Goal: Find specific page/section: Find specific page/section

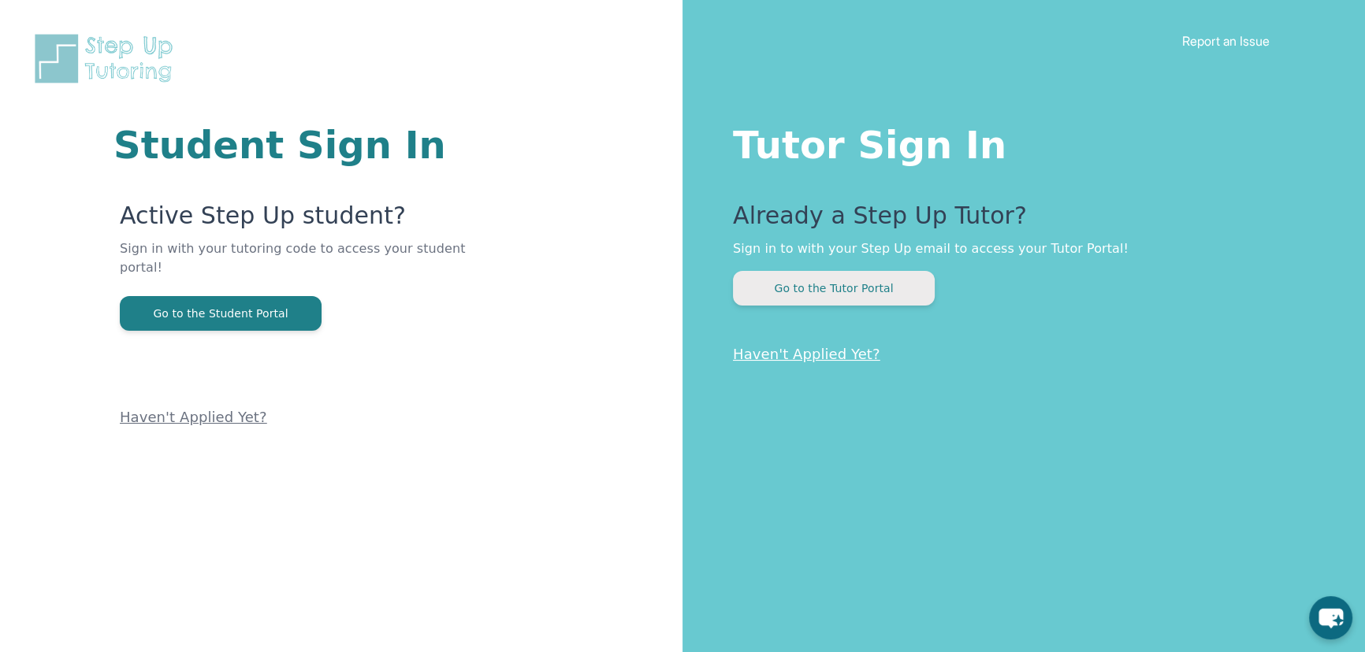
click at [875, 299] on button "Go to the Tutor Portal" at bounding box center [834, 288] width 202 height 35
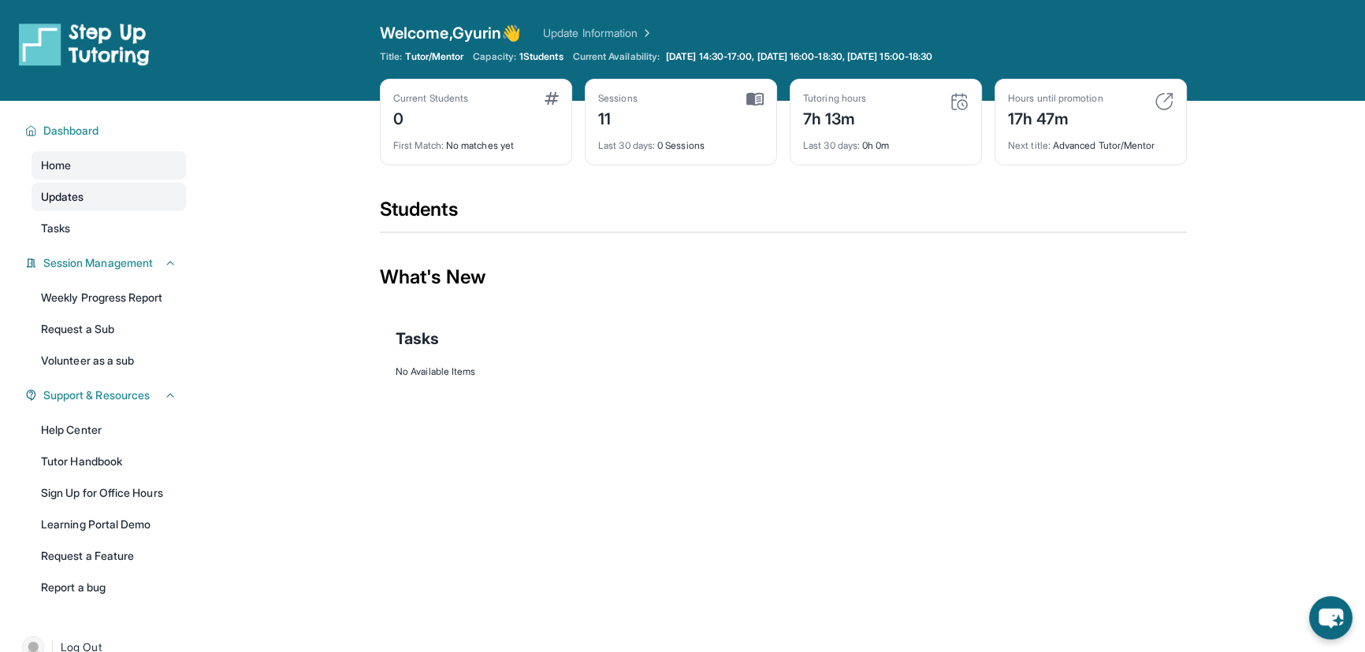
click at [127, 201] on link "Updates" at bounding box center [109, 197] width 154 height 28
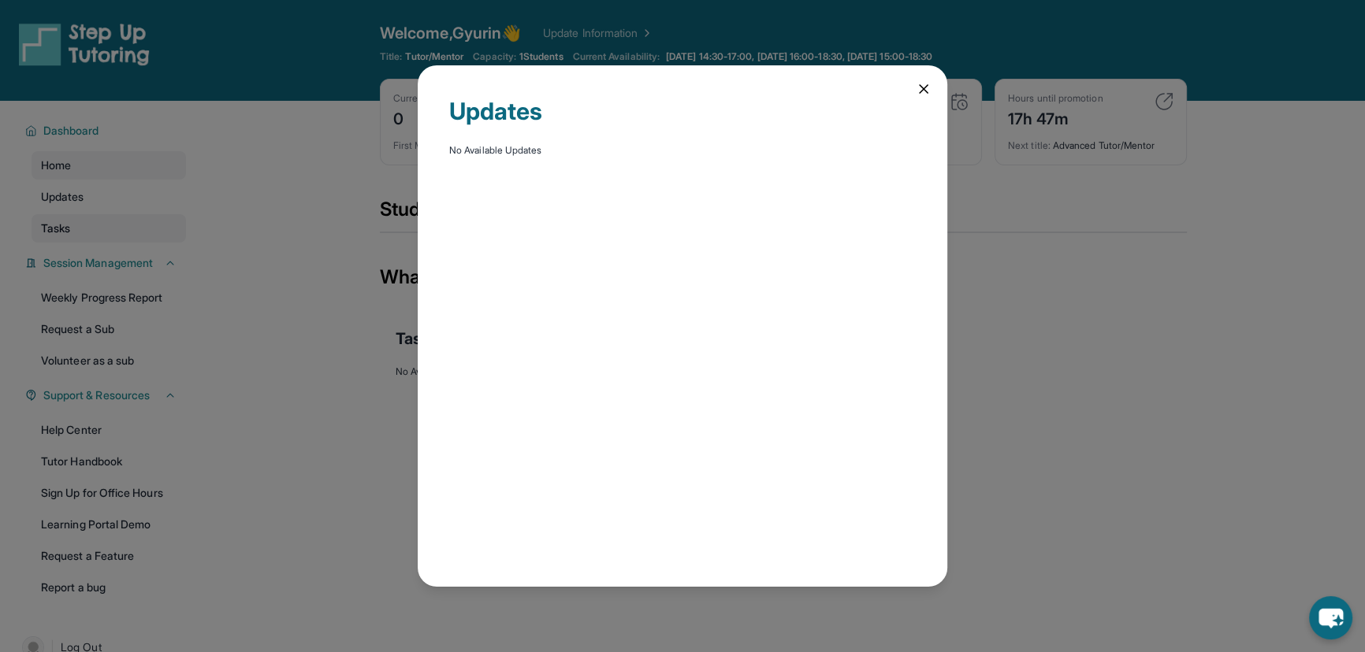
click at [122, 222] on div "Updates No Available Updates" at bounding box center [682, 326] width 1365 height 652
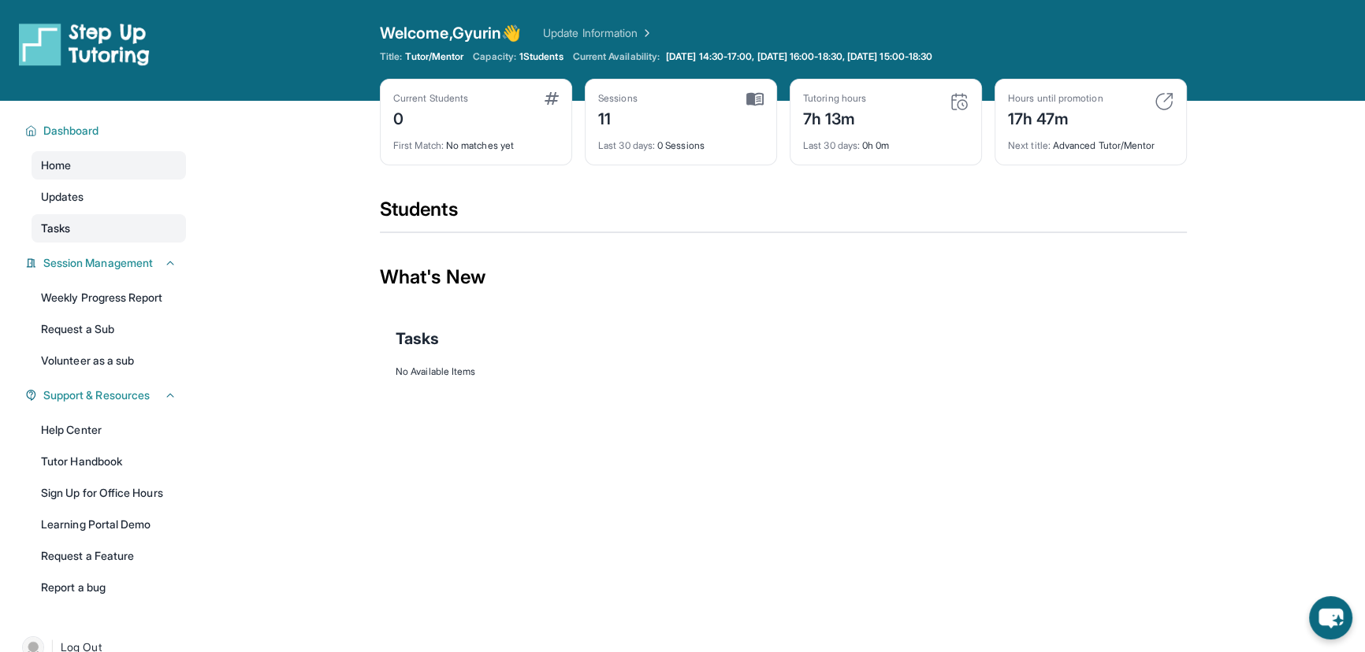
click at [121, 228] on link "Tasks" at bounding box center [109, 228] width 154 height 28
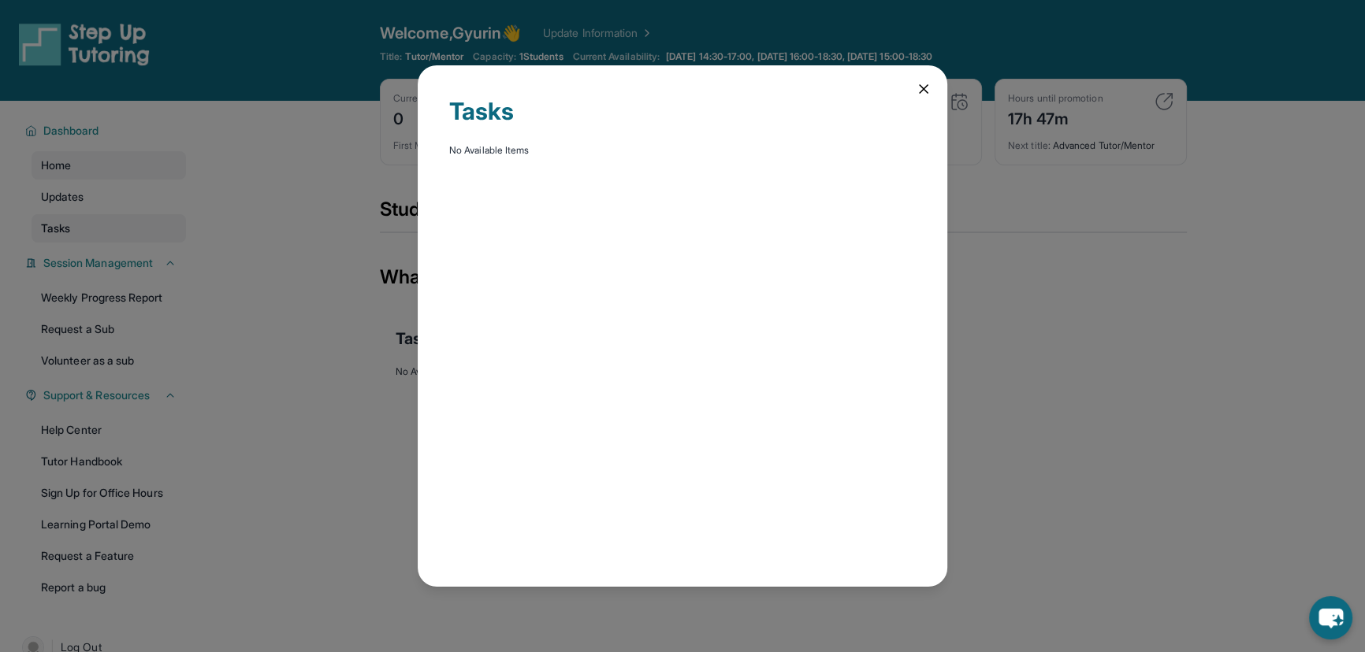
click at [121, 228] on div "Tasks No Available Items" at bounding box center [682, 326] width 1365 height 652
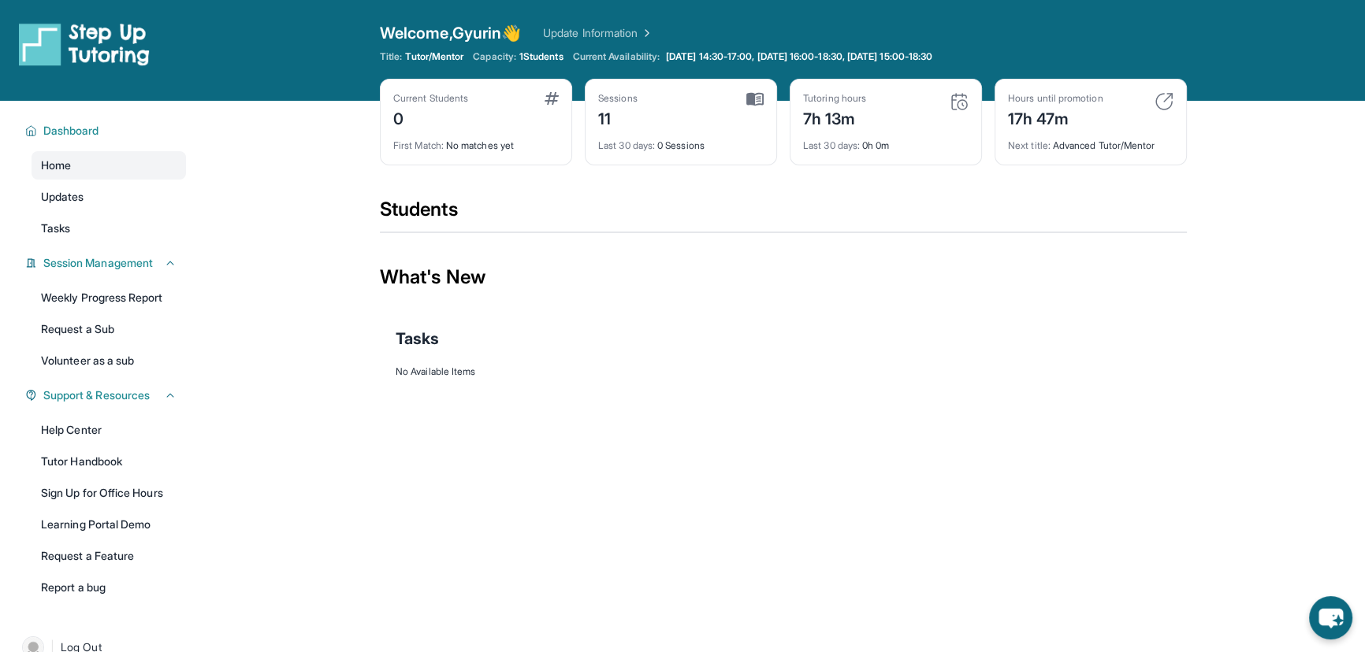
click at [653, 33] on img at bounding box center [645, 33] width 16 height 16
drag, startPoint x: 835, startPoint y: 0, endPoint x: 822, endPoint y: 236, distance: 236.0
click at [820, 238] on section "Students" at bounding box center [783, 220] width 807 height 46
